Goal: Find specific page/section: Find specific page/section

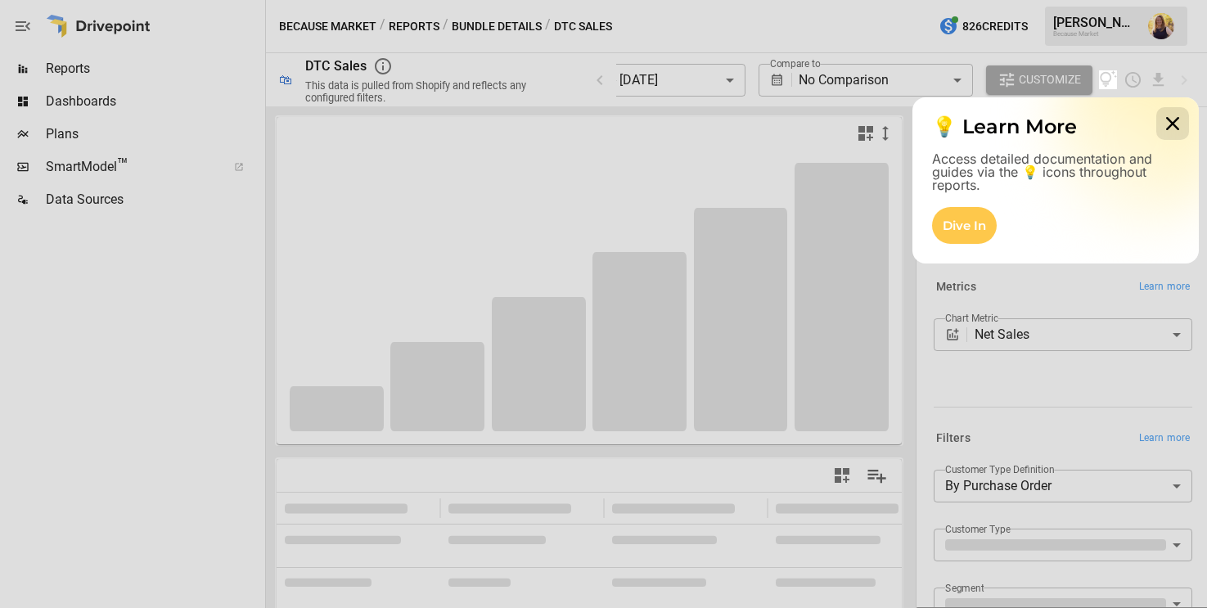
click at [1182, 124] on icon at bounding box center [1173, 123] width 33 height 33
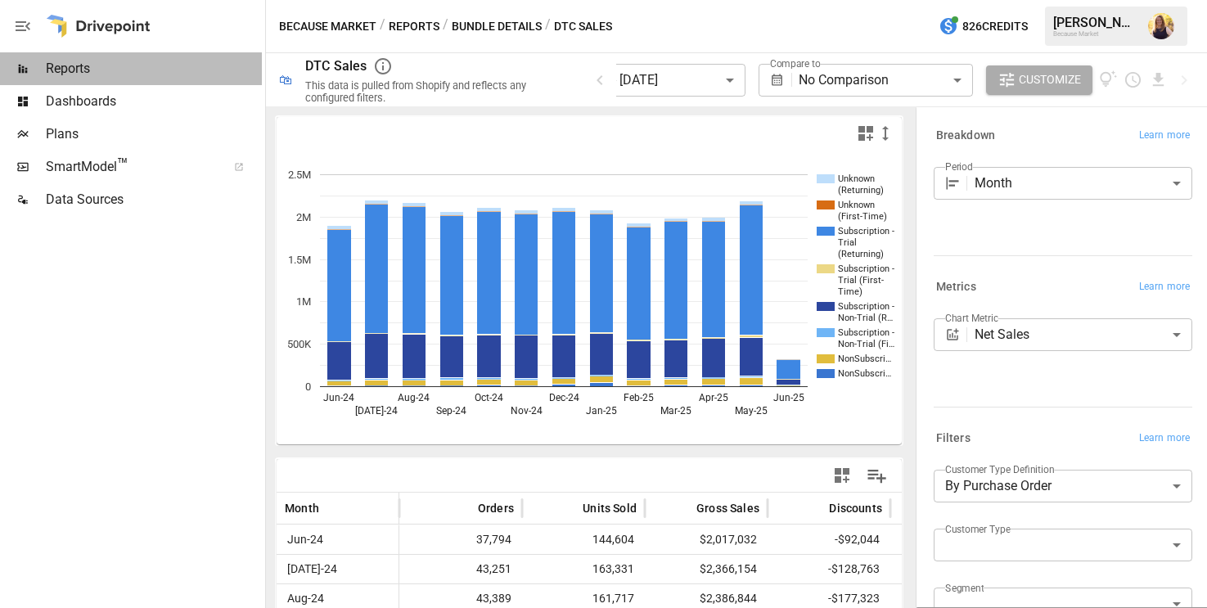
click at [75, 63] on span "Reports" at bounding box center [154, 69] width 216 height 20
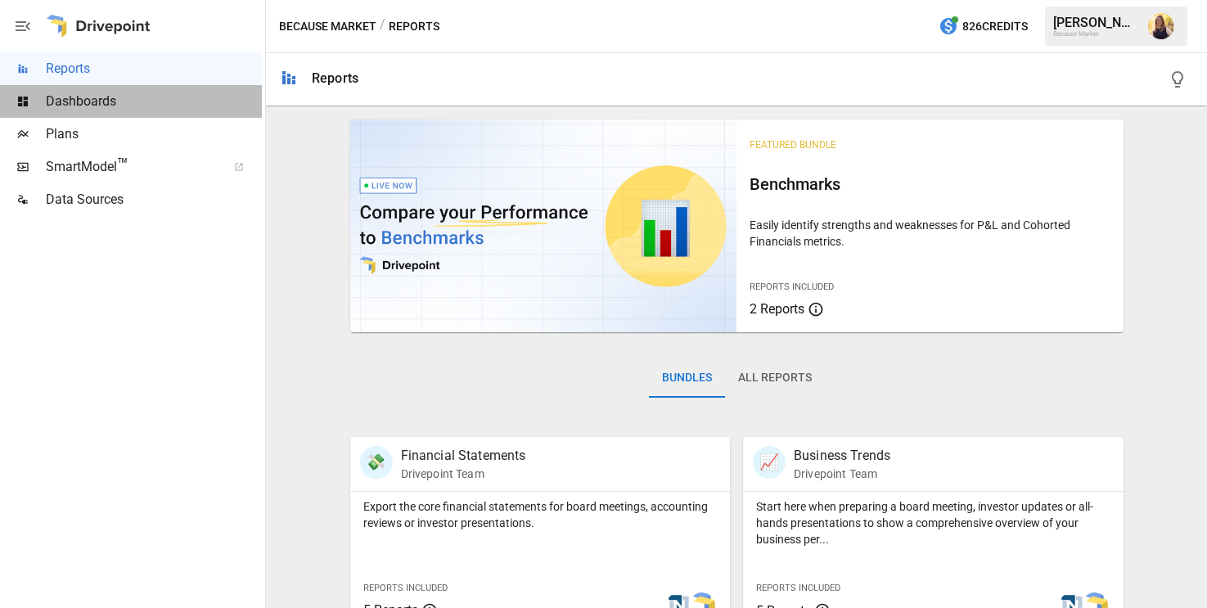
click at [75, 96] on span "Dashboards" at bounding box center [154, 102] width 216 height 20
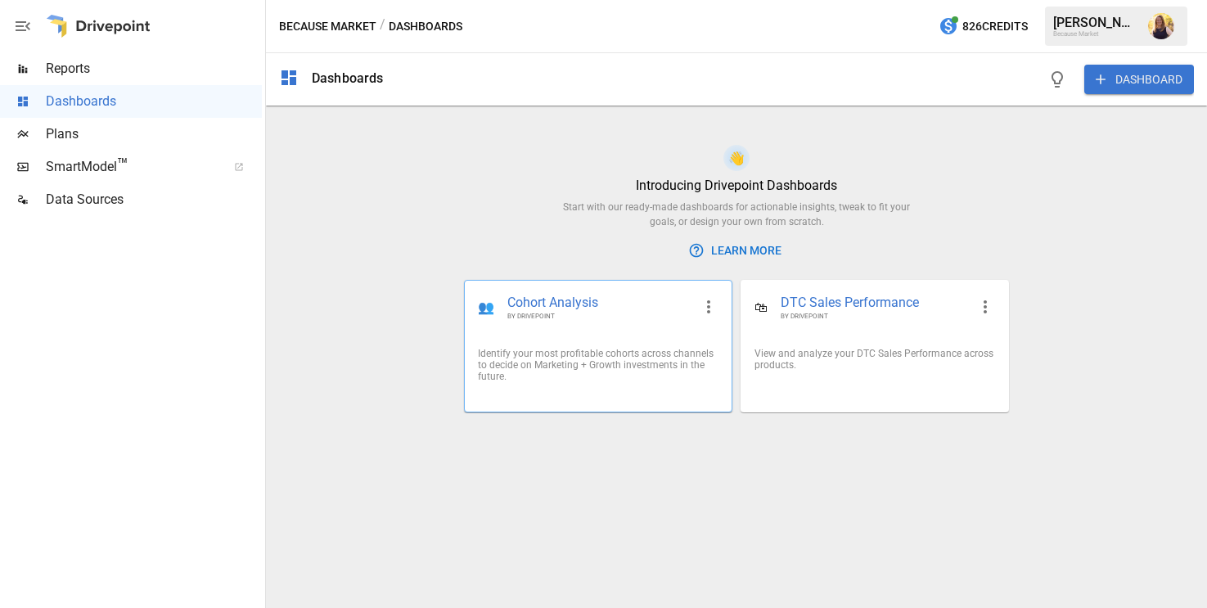
click at [505, 336] on div "Identify your most profitable cohorts across channels to decide on Marketing + …" at bounding box center [598, 365] width 267 height 61
